Goal: Information Seeking & Learning: Learn about a topic

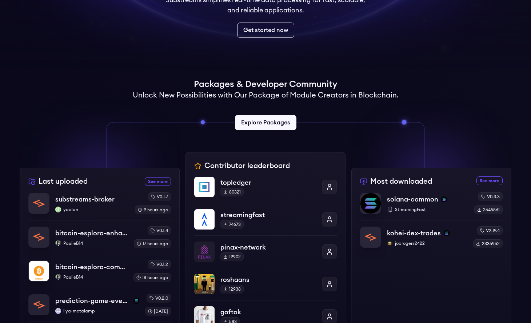
scroll to position [124, 0]
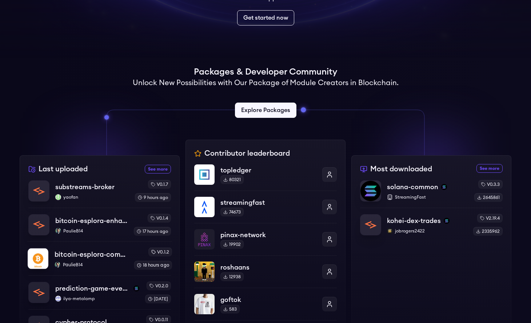
click at [72, 265] on p "PaulieB14" at bounding box center [91, 265] width 73 height 6
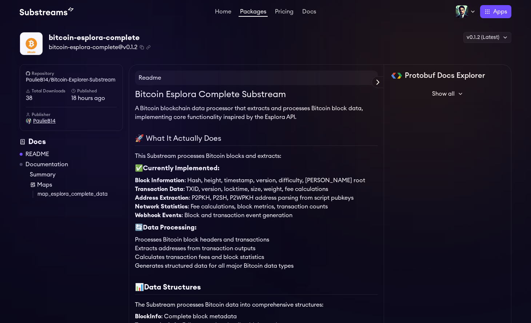
click at [44, 124] on span "PaulieB14" at bounding box center [44, 120] width 23 height 7
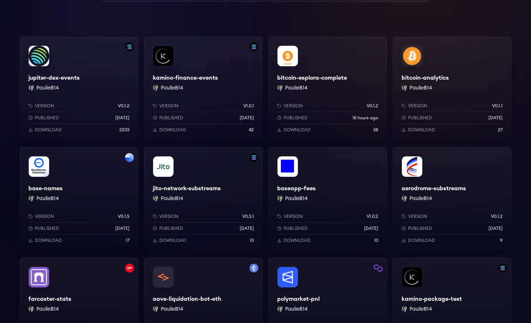
scroll to position [122, 0]
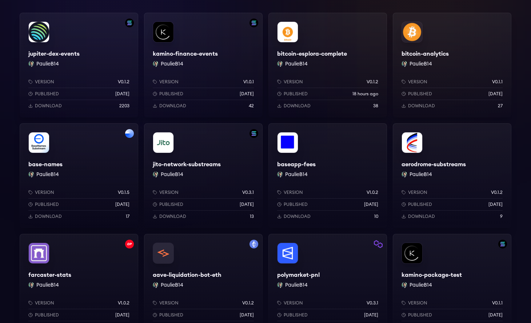
click at [203, 177] on div "jito-network-substreams PaulieB14 Version v0.3.1 Published yesterday Download 13" at bounding box center [203, 175] width 119 height 105
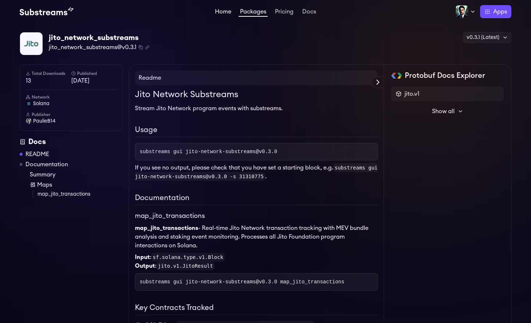
click at [224, 11] on link "Home" at bounding box center [222, 12] width 19 height 7
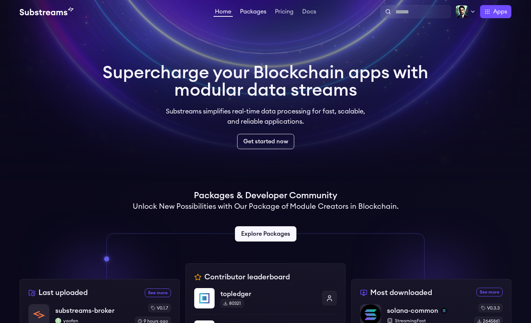
click at [254, 14] on link "Packages" at bounding box center [252, 12] width 29 height 7
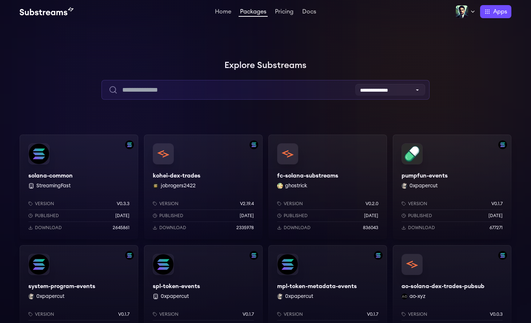
click at [192, 84] on input "text" at bounding box center [265, 90] width 328 height 20
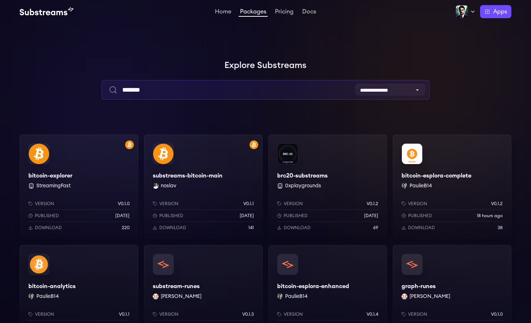
click at [133, 89] on input "*******" at bounding box center [265, 90] width 328 height 20
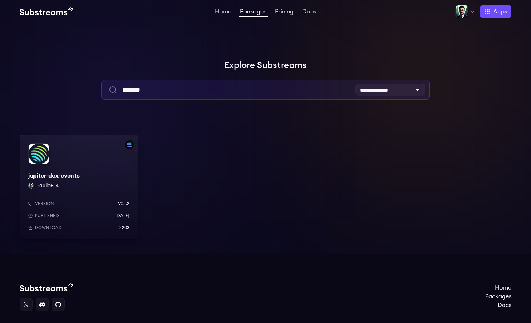
type input "*******"
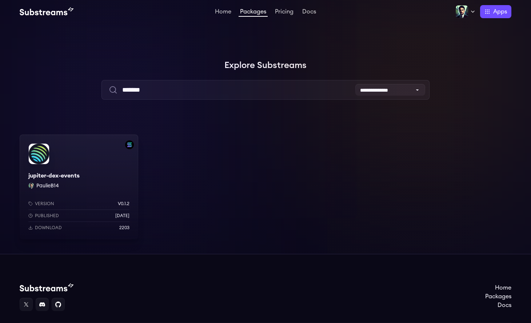
click at [114, 173] on div "jupiter-dex-events PaulieB14 Version v0.1.2 Published 4 days ago Download 2203" at bounding box center [79, 186] width 119 height 105
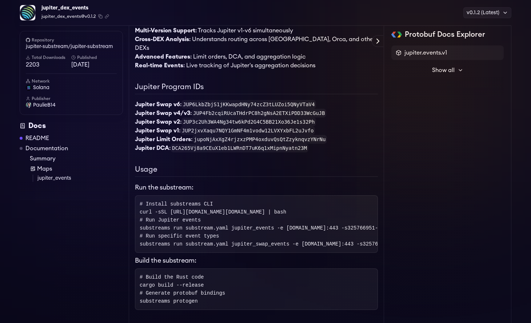
scroll to position [36, 0]
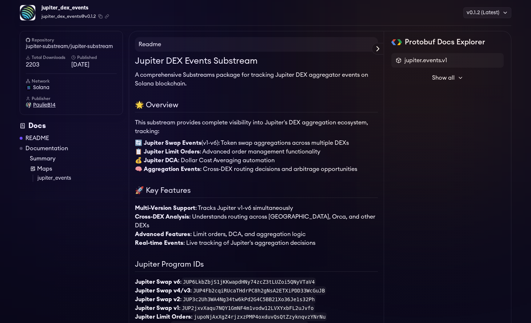
click at [44, 105] on span "PaulieB14" at bounding box center [44, 104] width 23 height 7
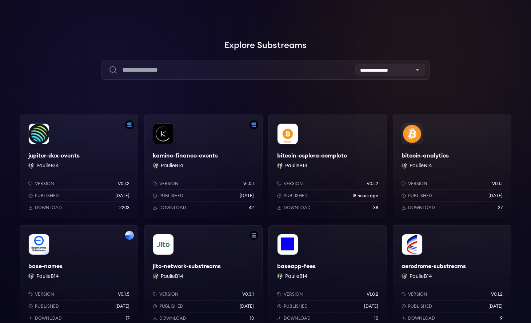
scroll to position [40, 0]
